Goal: Task Accomplishment & Management: Manage account settings

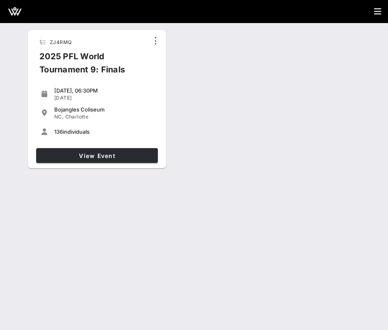
click at [115, 150] on link "View Event" at bounding box center [97, 155] width 122 height 15
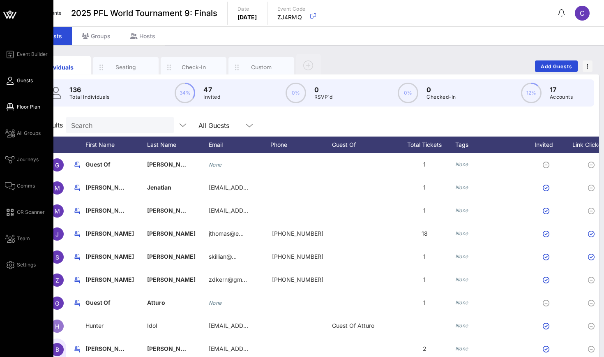
click at [13, 106] on icon at bounding box center [10, 106] width 10 height 1
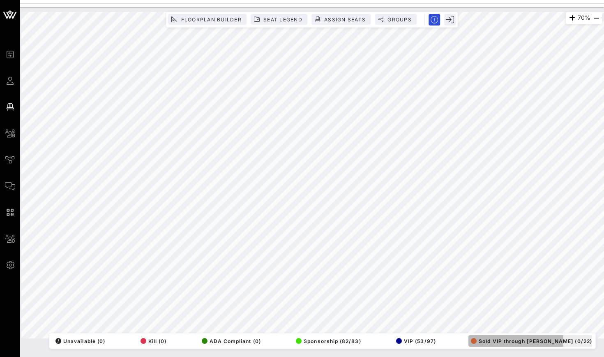
click at [388, 329] on div "button" at bounding box center [474, 341] width 6 height 6
click at [388, 23] on button "Groups" at bounding box center [396, 19] width 42 height 11
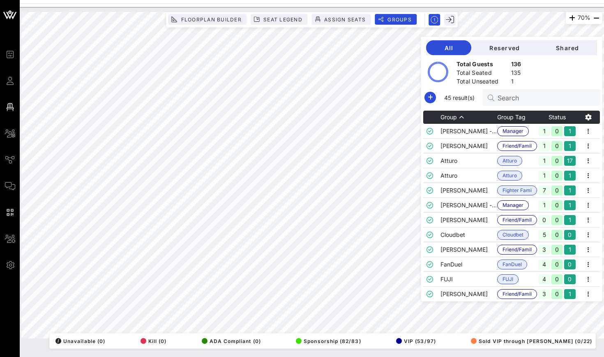
click at [388, 102] on input "Search" at bounding box center [546, 97] width 96 height 11
type input "d"
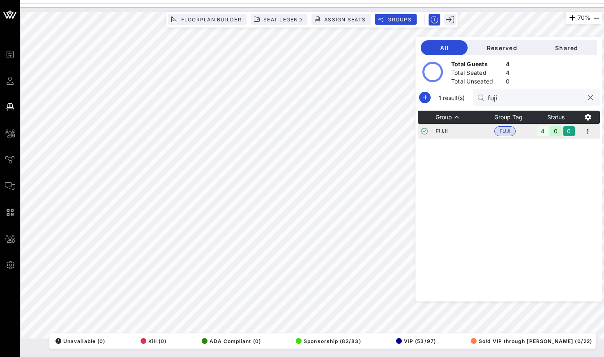
type input "fuji"
click at [388, 130] on td "FUJI" at bounding box center [465, 131] width 59 height 15
click at [388, 96] on input "fuji" at bounding box center [536, 97] width 96 height 11
click at [388, 134] on icon "button" at bounding box center [588, 131] width 10 height 10
click at [388, 142] on div "Edit" at bounding box center [577, 145] width 25 height 7
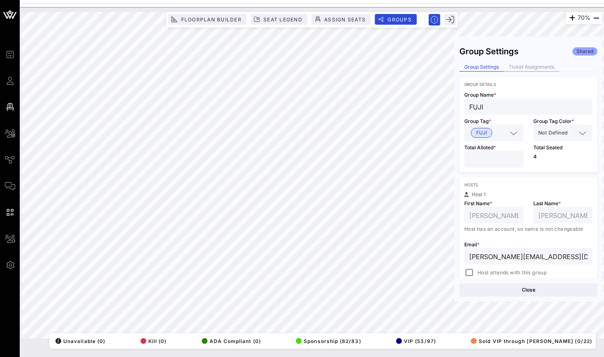
click at [388, 65] on div "Ticket Assignments" at bounding box center [532, 67] width 56 height 9
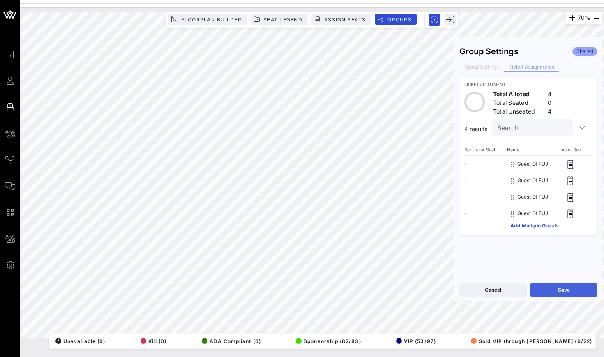
click at [388, 290] on button "Save" at bounding box center [563, 289] width 67 height 13
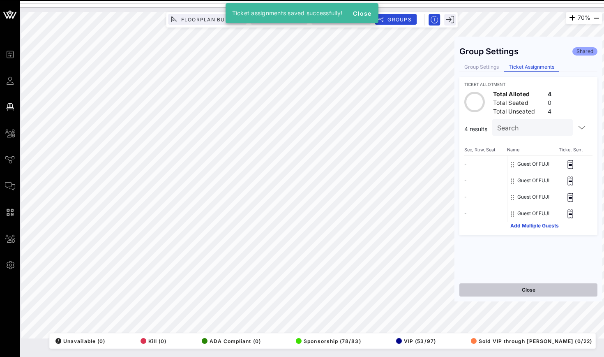
click at [388, 292] on button "Close" at bounding box center [529, 289] width 138 height 13
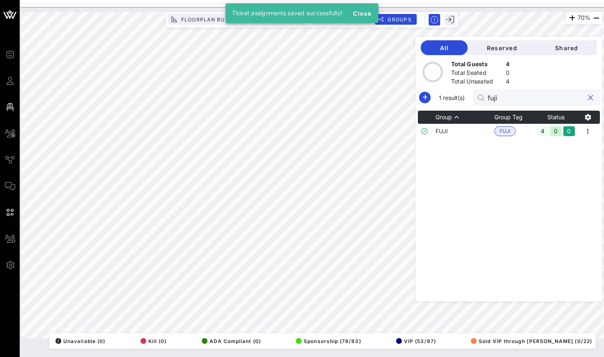
click at [388, 101] on input "fuji" at bounding box center [536, 97] width 96 height 11
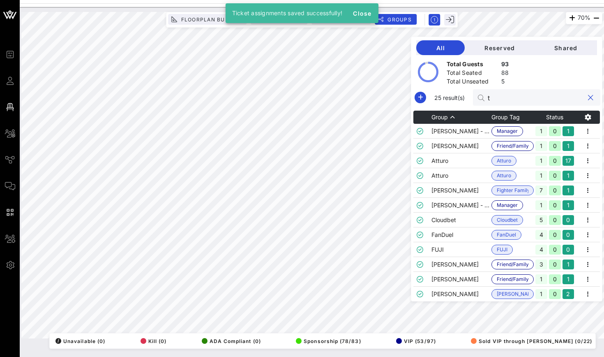
click at [388, 101] on input "t" at bounding box center [536, 97] width 96 height 11
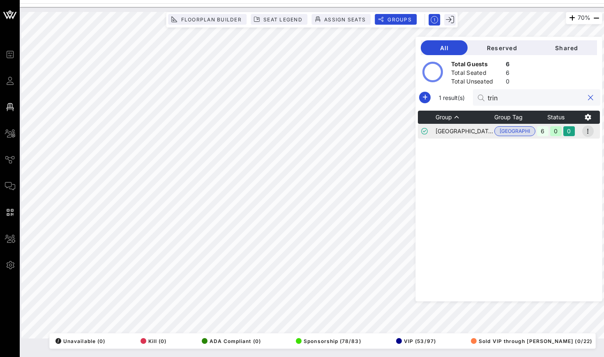
type input "trin"
click at [388, 127] on icon "button" at bounding box center [588, 131] width 10 height 10
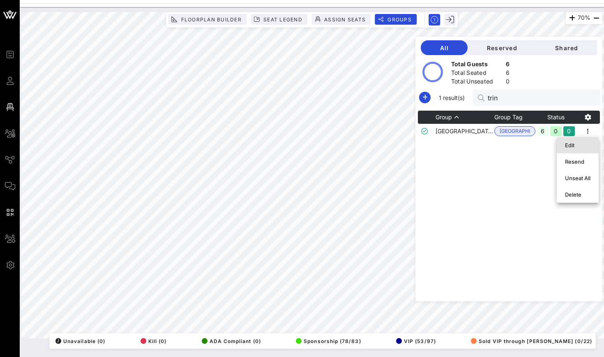
click at [388, 143] on div "Edit" at bounding box center [577, 145] width 25 height 7
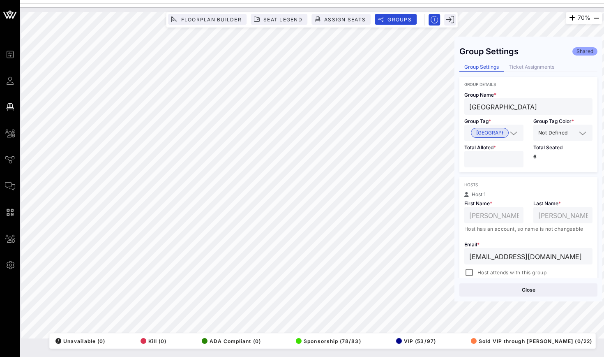
click at [388, 59] on div "Group Settings Shared Group Settings Ticket Assignments Group Details Group Nam…" at bounding box center [529, 160] width 148 height 236
click at [388, 64] on div "Ticket Assignments" at bounding box center [532, 67] width 56 height 9
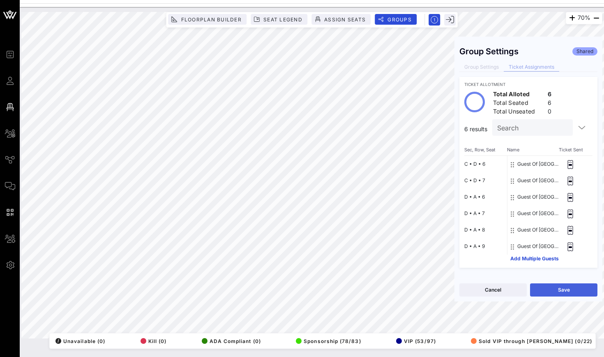
click at [388, 291] on button "Save" at bounding box center [563, 289] width 67 height 13
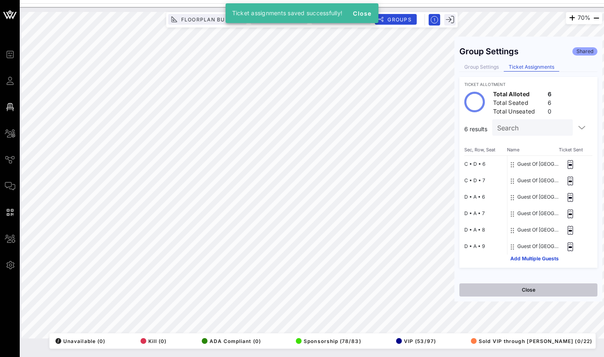
click at [388, 289] on button "Close" at bounding box center [529, 289] width 138 height 13
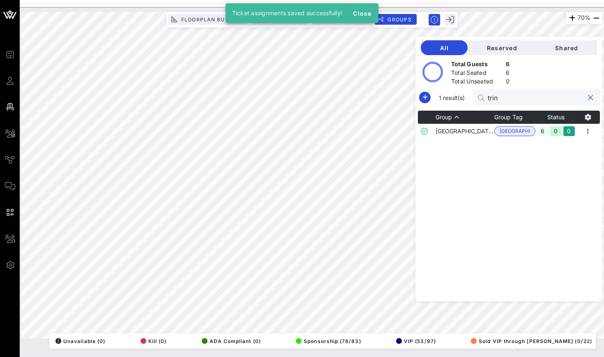
click at [388, 95] on input "trin" at bounding box center [536, 97] width 96 height 11
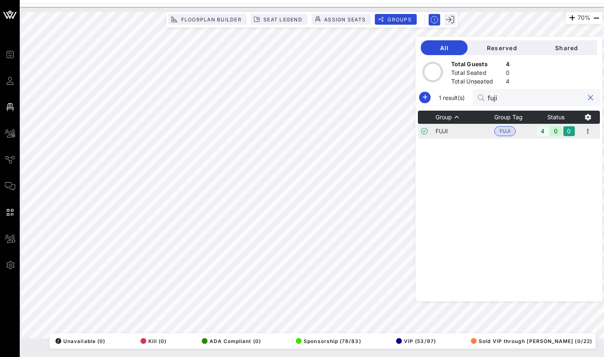
type input "fuji"
click at [388, 127] on td "FUJI" at bounding box center [465, 131] width 59 height 15
click at [388, 134] on icon "button" at bounding box center [588, 131] width 10 height 10
click at [388, 140] on div "Edit" at bounding box center [577, 145] width 25 height 13
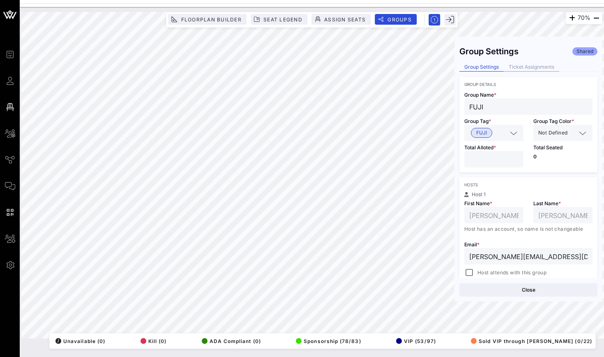
click at [388, 70] on div "Ticket Assignments" at bounding box center [532, 67] width 56 height 9
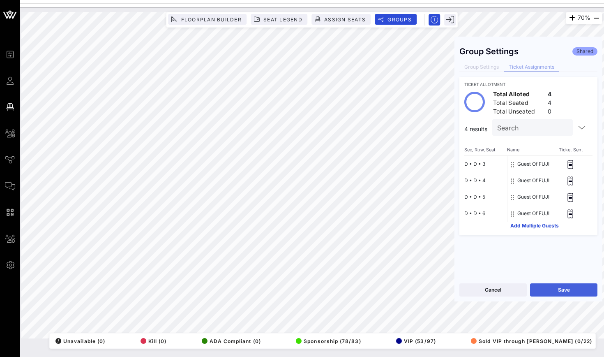
click at [388, 291] on button "Save" at bounding box center [563, 289] width 67 height 13
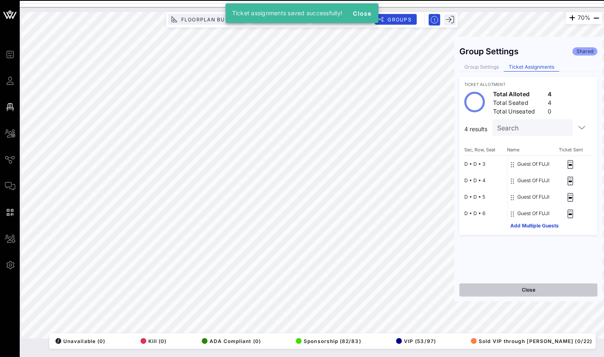
click at [388, 288] on button "Close" at bounding box center [529, 289] width 138 height 13
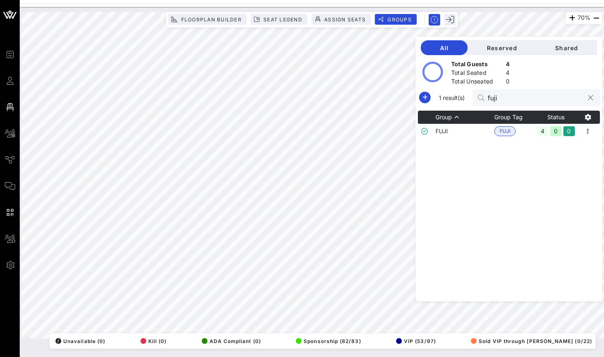
click at [388, 99] on button "clear icon" at bounding box center [590, 98] width 5 height 8
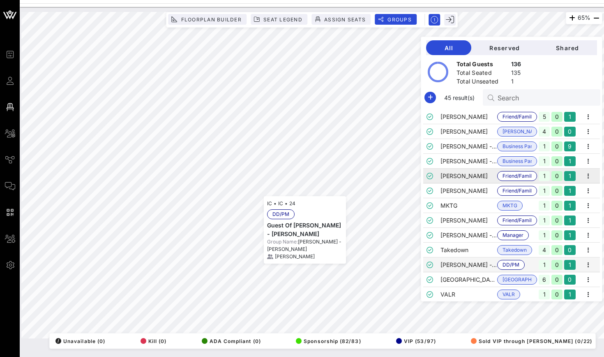
scroll to position [281, 0]
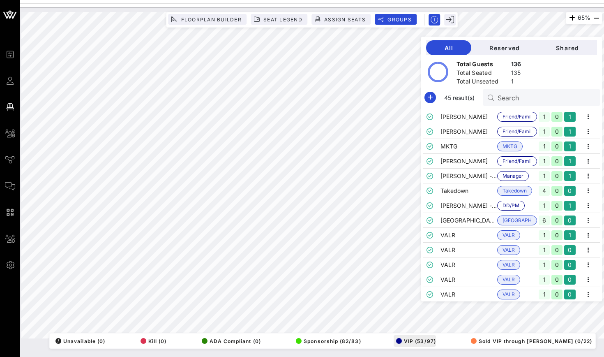
click at [388, 329] on button "VIP (53/97)" at bounding box center [415, 341] width 42 height 12
click at [328, 329] on span "Sponsorship (82/83)" at bounding box center [328, 341] width 65 height 6
click at [335, 329] on span "Sponsorship (82/83)" at bounding box center [328, 341] width 65 height 6
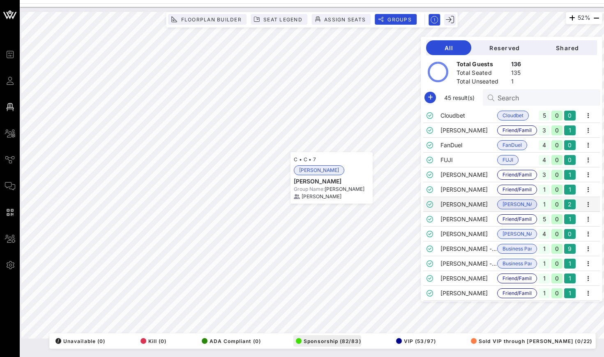
scroll to position [118, 0]
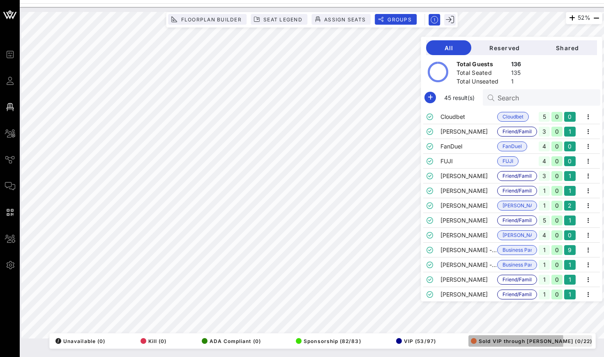
click at [388, 329] on div "button" at bounding box center [474, 341] width 6 height 6
click at [388, 329] on button "Sold VIP through [PERSON_NAME] (0/22)" at bounding box center [531, 341] width 124 height 12
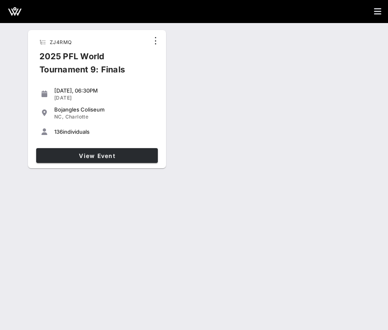
click at [93, 156] on span "View Event" at bounding box center [96, 155] width 115 height 7
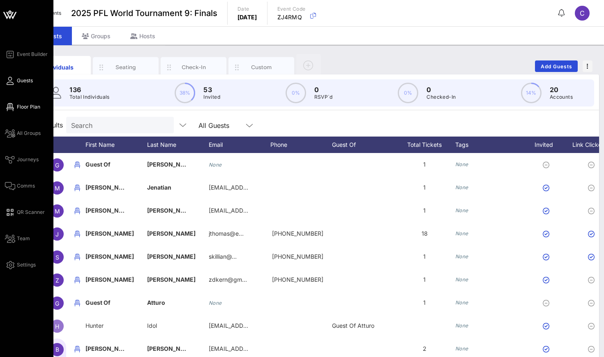
click at [9, 108] on icon at bounding box center [10, 106] width 10 height 1
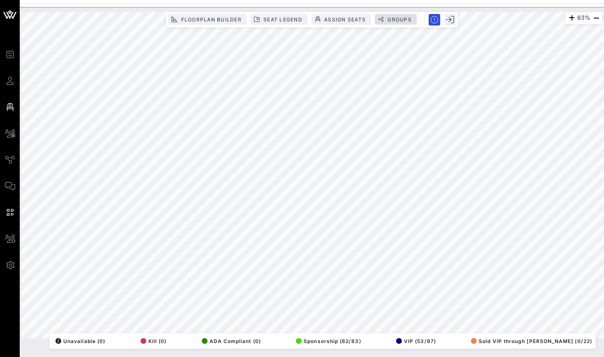
click at [388, 22] on span "Groups" at bounding box center [399, 19] width 25 height 6
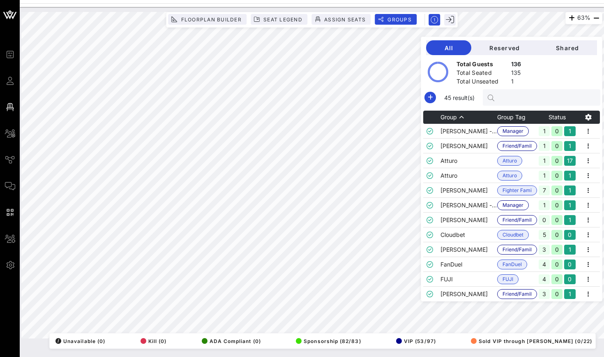
click at [388, 98] on input "text" at bounding box center [546, 97] width 96 height 11
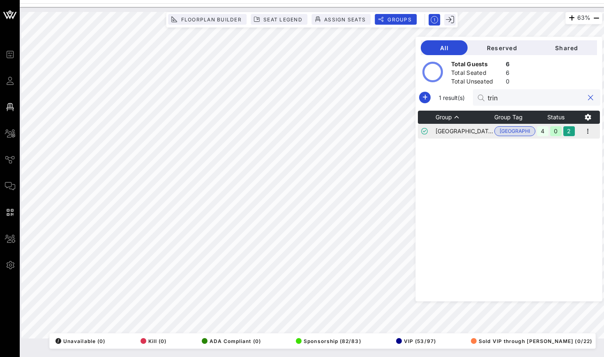
type input "trin"
click at [388, 134] on td "[GEOGRAPHIC_DATA]" at bounding box center [465, 131] width 59 height 15
click at [388, 132] on icon "button" at bounding box center [588, 131] width 10 height 10
click at [388, 144] on div "Edit" at bounding box center [577, 145] width 25 height 7
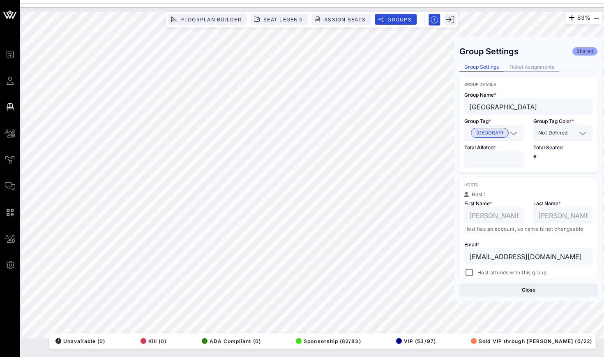
click at [388, 69] on div "Ticket Assignments" at bounding box center [532, 67] width 56 height 9
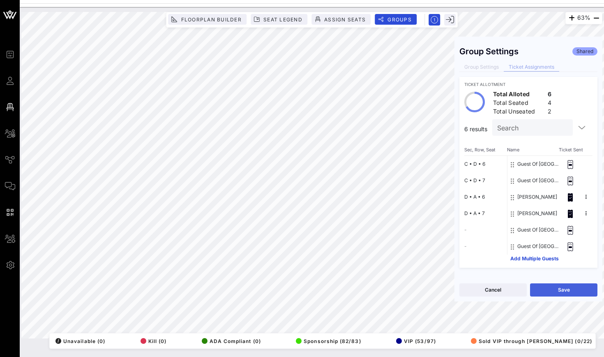
click at [388, 289] on button "Save" at bounding box center [563, 289] width 67 height 13
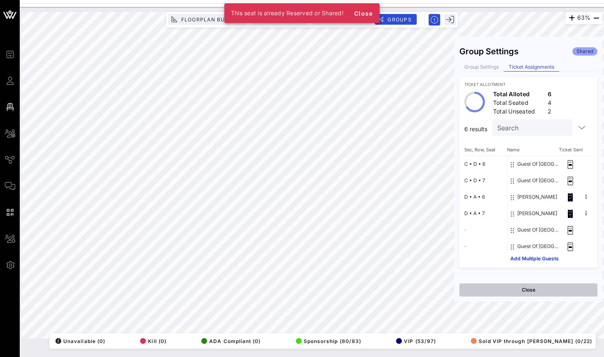
click at [388, 291] on button "Close" at bounding box center [529, 289] width 138 height 13
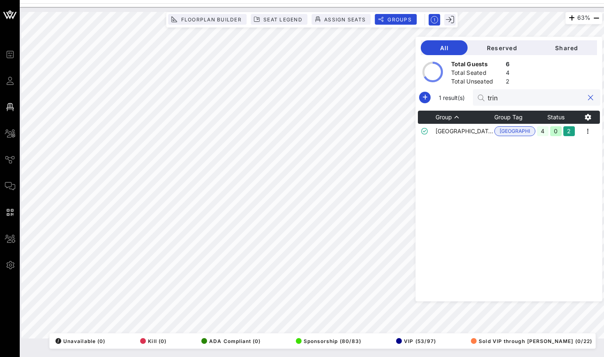
click at [388, 101] on input "trin" at bounding box center [536, 97] width 96 height 11
type input "t"
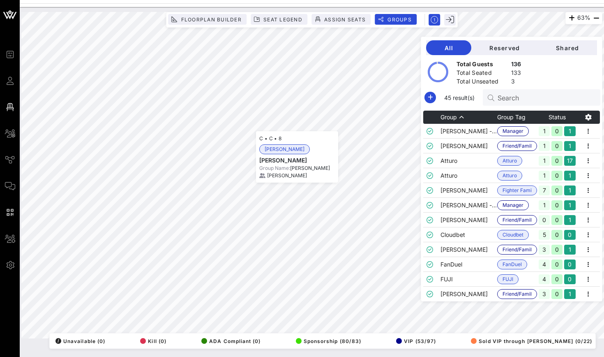
scroll to position [118, 0]
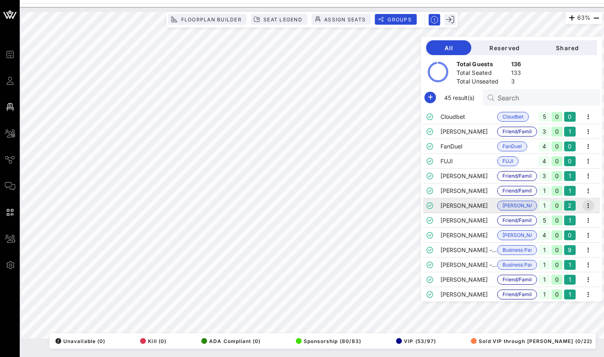
click at [388, 206] on icon "button" at bounding box center [589, 206] width 10 height 10
click at [388, 215] on div "Edit" at bounding box center [577, 219] width 25 height 13
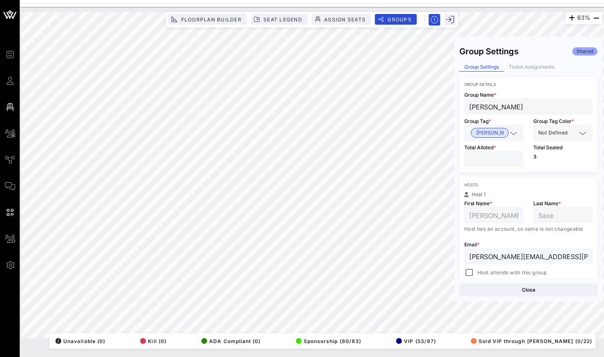
click at [388, 60] on div "Group Settings Shared Group Settings Ticket Assignments Group Details Group Nam…" at bounding box center [529, 160] width 148 height 236
click at [388, 68] on div "Ticket Assignments" at bounding box center [532, 67] width 56 height 9
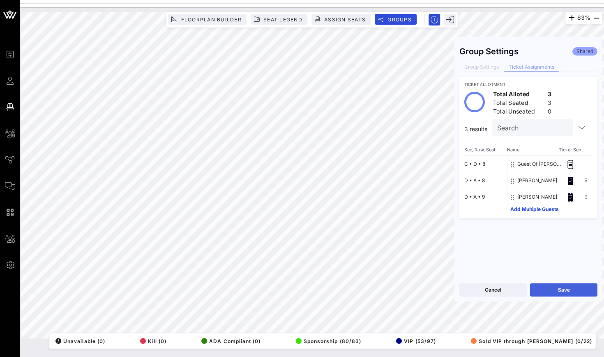
click at [388, 296] on button "Save" at bounding box center [563, 289] width 67 height 13
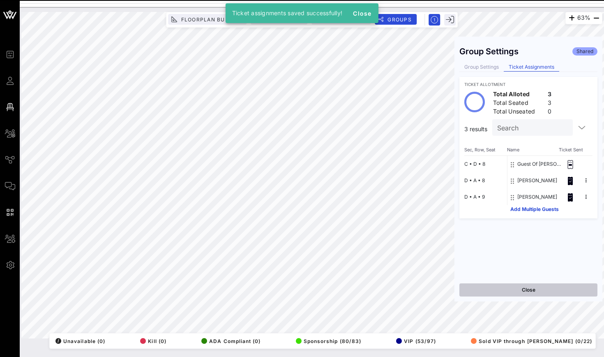
click at [388, 289] on button "Close" at bounding box center [529, 289] width 138 height 13
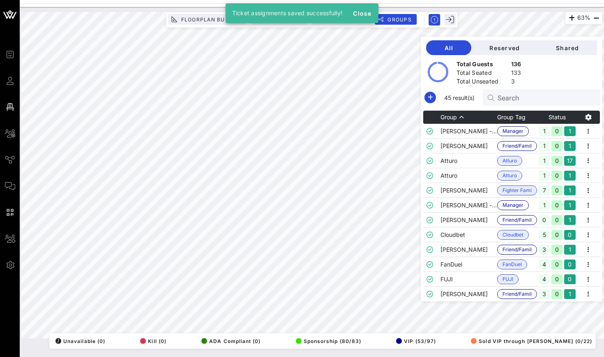
click at [388, 92] on div "Search" at bounding box center [546, 97] width 96 height 16
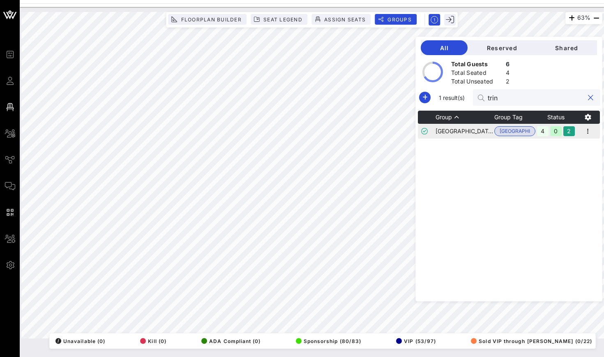
type input "trin"
click at [388, 130] on td "[GEOGRAPHIC_DATA]" at bounding box center [465, 131] width 59 height 15
click at [388, 127] on icon "button" at bounding box center [588, 131] width 10 height 10
click at [388, 145] on div "Edit" at bounding box center [577, 145] width 25 height 7
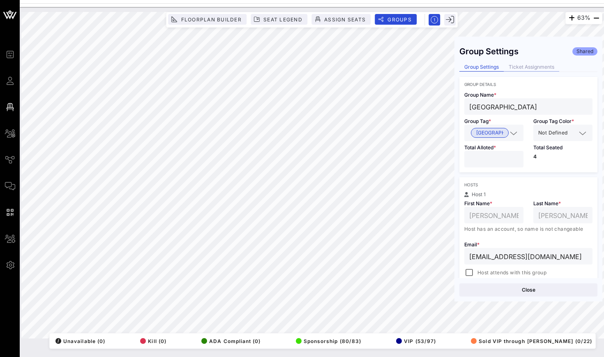
click at [388, 64] on div "Ticket Assignments" at bounding box center [532, 67] width 56 height 9
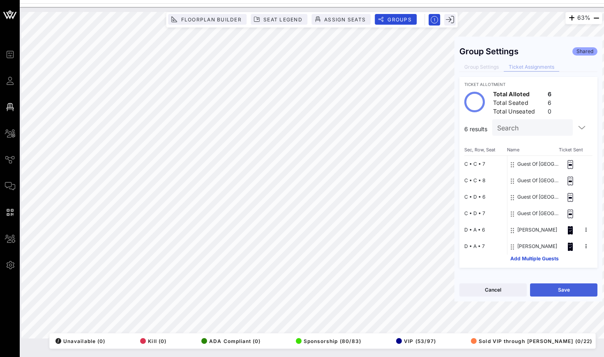
click at [388, 294] on button "Save" at bounding box center [563, 289] width 67 height 13
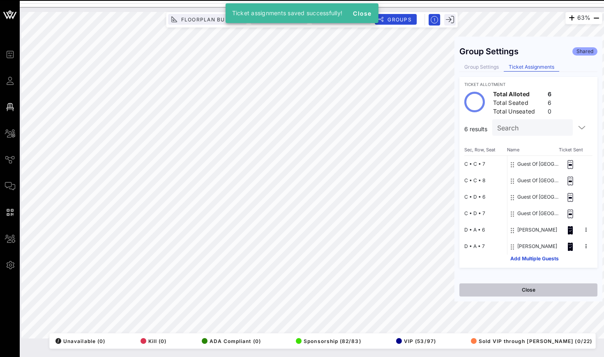
click at [388, 295] on button "Close" at bounding box center [529, 289] width 138 height 13
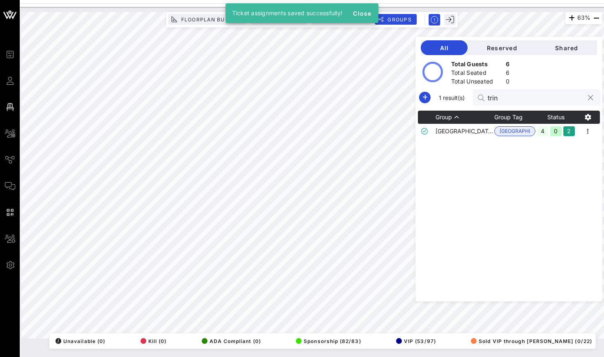
click at [388, 99] on input "trin" at bounding box center [536, 97] width 96 height 11
type input "t"
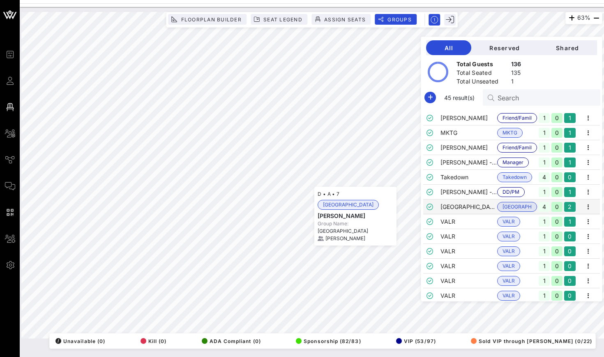
scroll to position [296, 0]
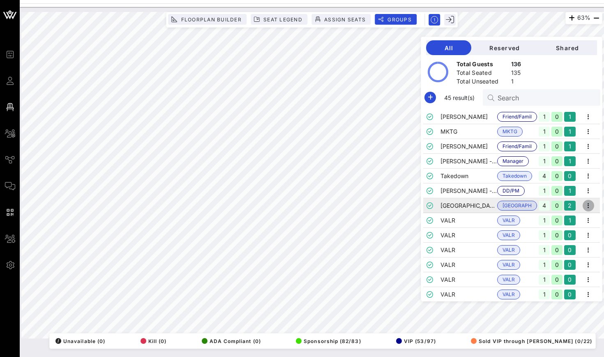
click at [388, 205] on icon "button" at bounding box center [589, 206] width 10 height 10
click at [388, 216] on div "Edit" at bounding box center [577, 219] width 25 height 7
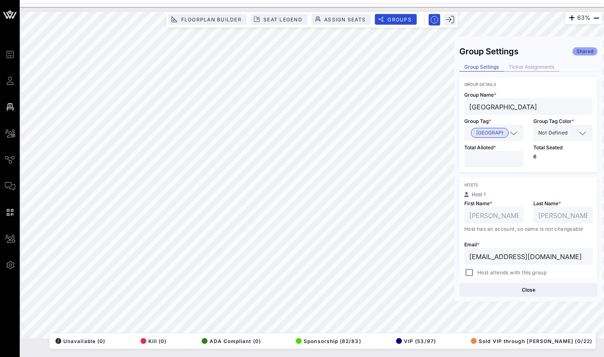
click at [388, 68] on div "Ticket Assignments" at bounding box center [532, 67] width 56 height 9
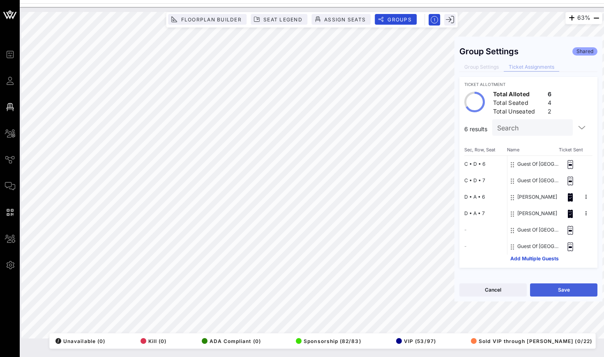
click at [388, 289] on button "Save" at bounding box center [563, 289] width 67 height 13
click at [388, 288] on button "Save" at bounding box center [563, 289] width 67 height 13
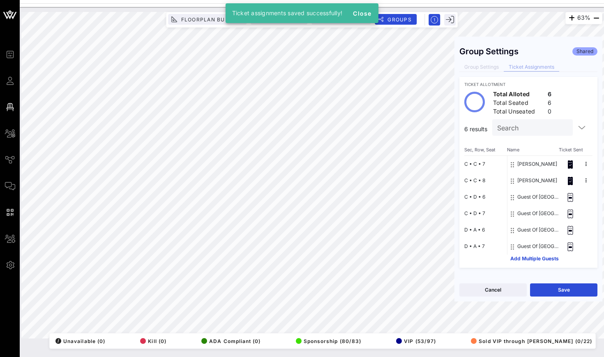
click at [388, 282] on div "Cancel Save" at bounding box center [529, 289] width 148 height 23
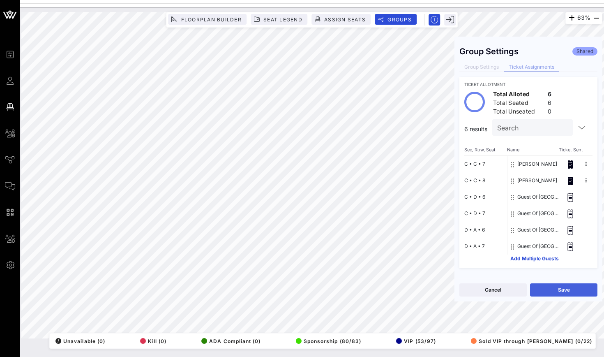
click at [388, 285] on button "Save" at bounding box center [563, 289] width 67 height 13
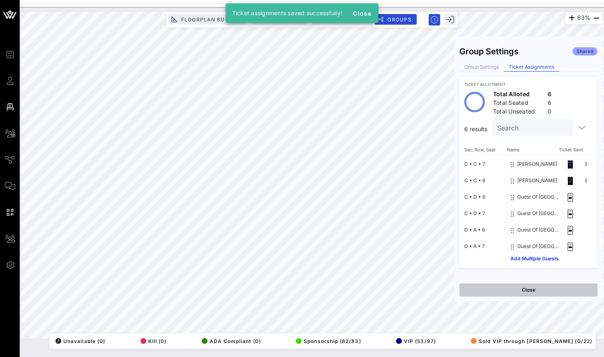
click at [388, 291] on button "Close" at bounding box center [529, 289] width 138 height 13
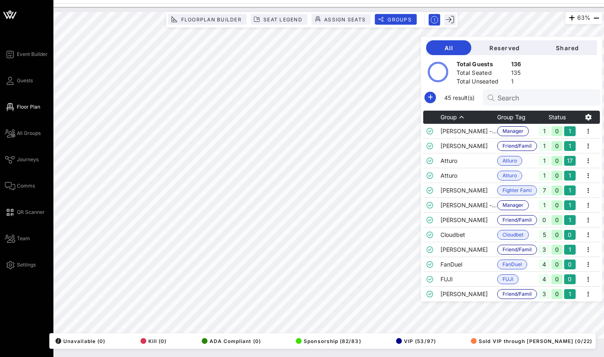
click at [15, 17] on icon at bounding box center [10, 15] width 20 height 20
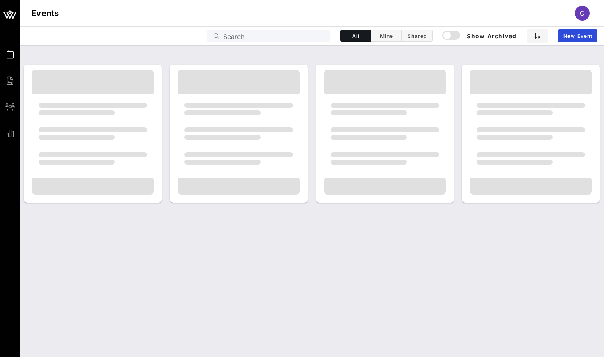
click at [15, 17] on icon at bounding box center [10, 15] width 20 height 20
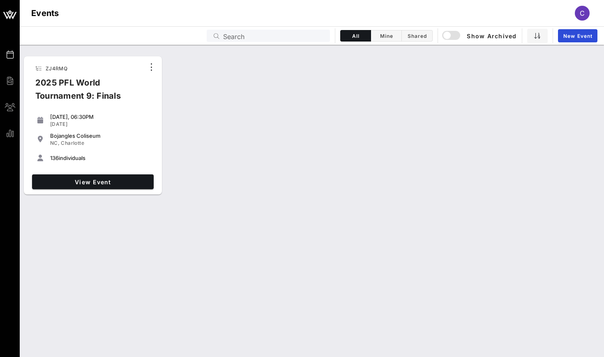
click at [217, 131] on div "ZJ4RMQ 2025 PFL World Tournament 9: Finals [DATE], 06:30PM [DATE] [GEOGRAPHIC_D…" at bounding box center [312, 125] width 585 height 145
